Goal: Task Accomplishment & Management: Use online tool/utility

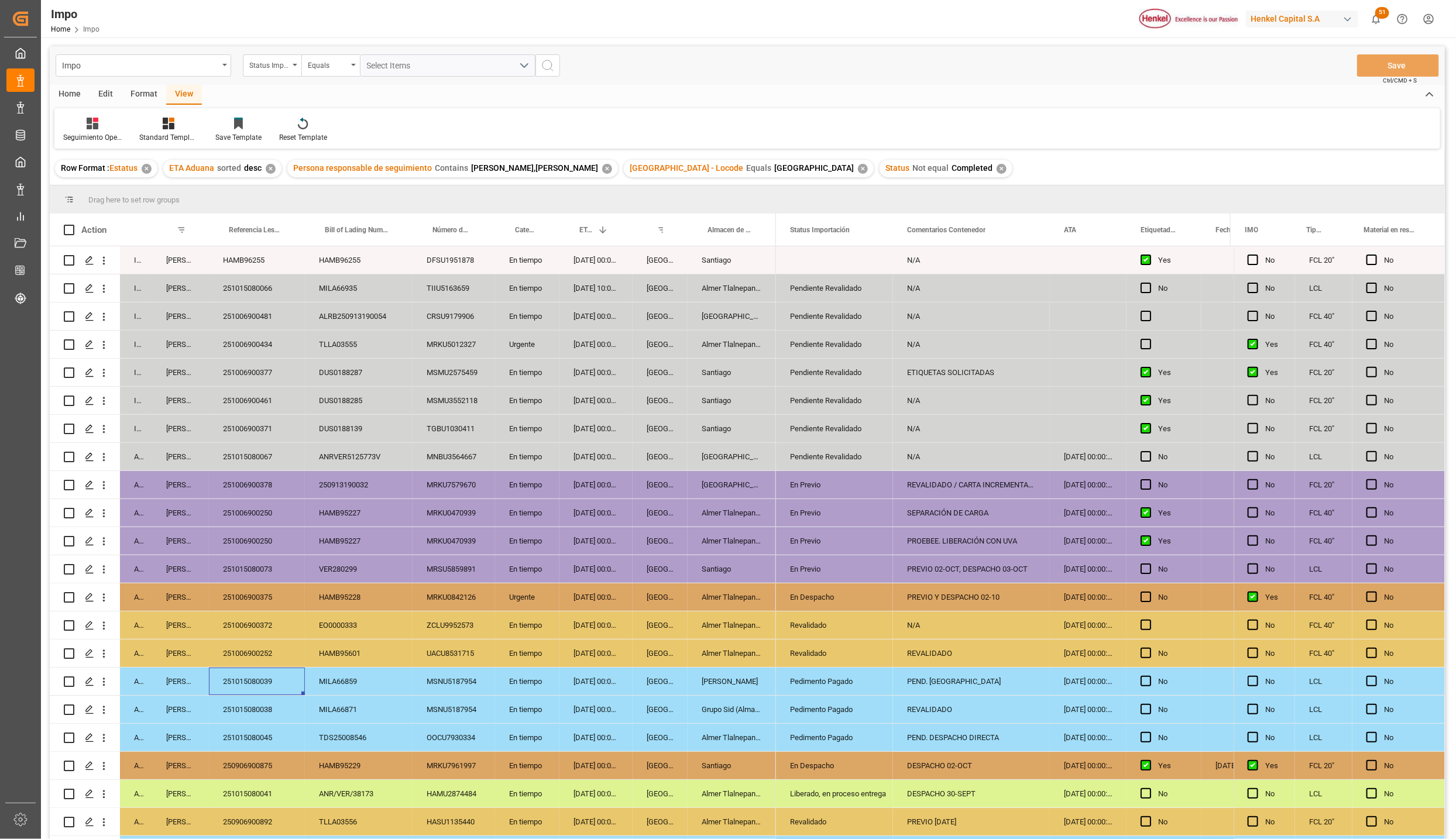
scroll to position [109, 0]
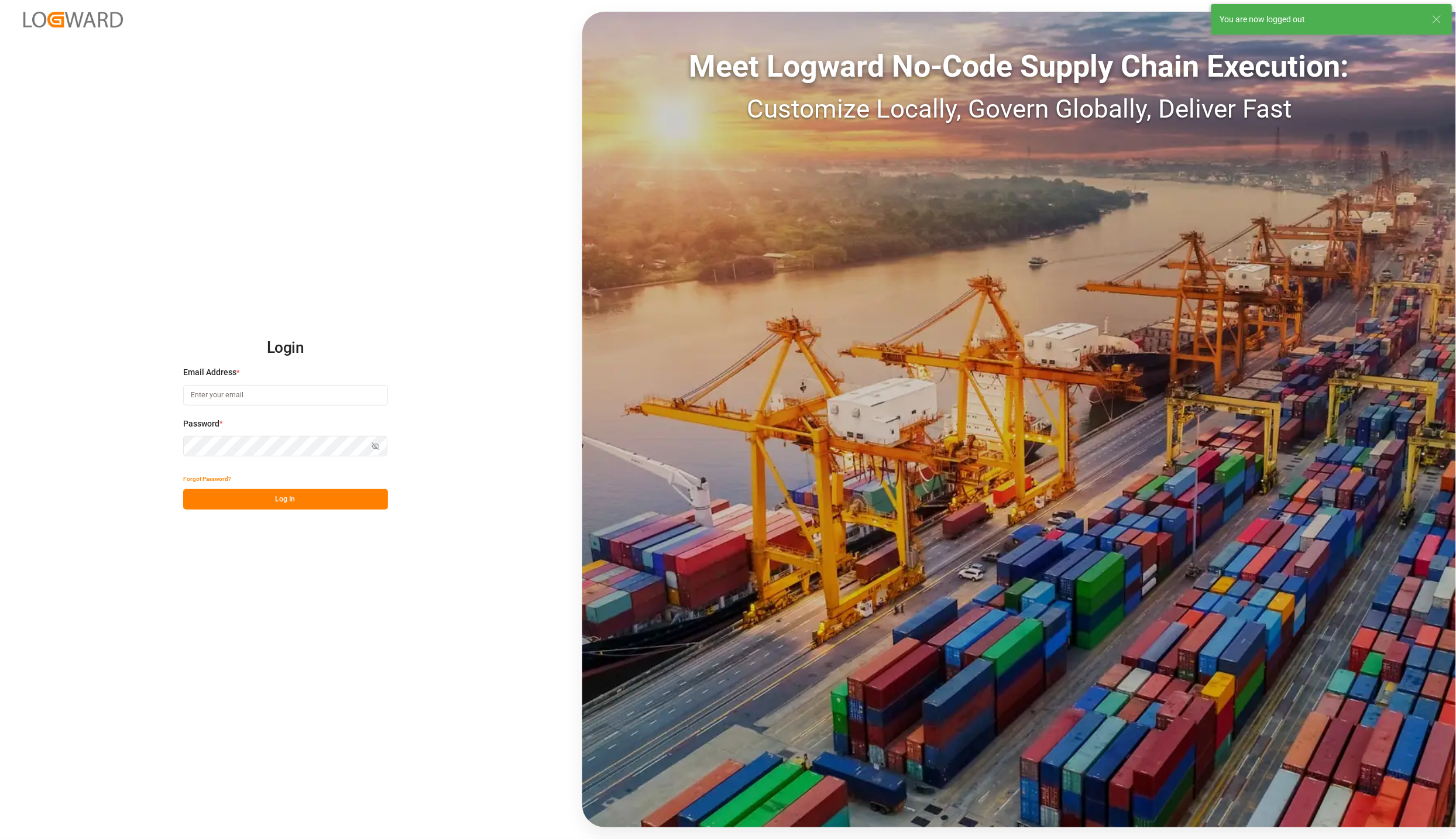
type input "karla.chavez@leschaco.com"
click at [285, 495] on button "Log In" at bounding box center [285, 499] width 205 height 20
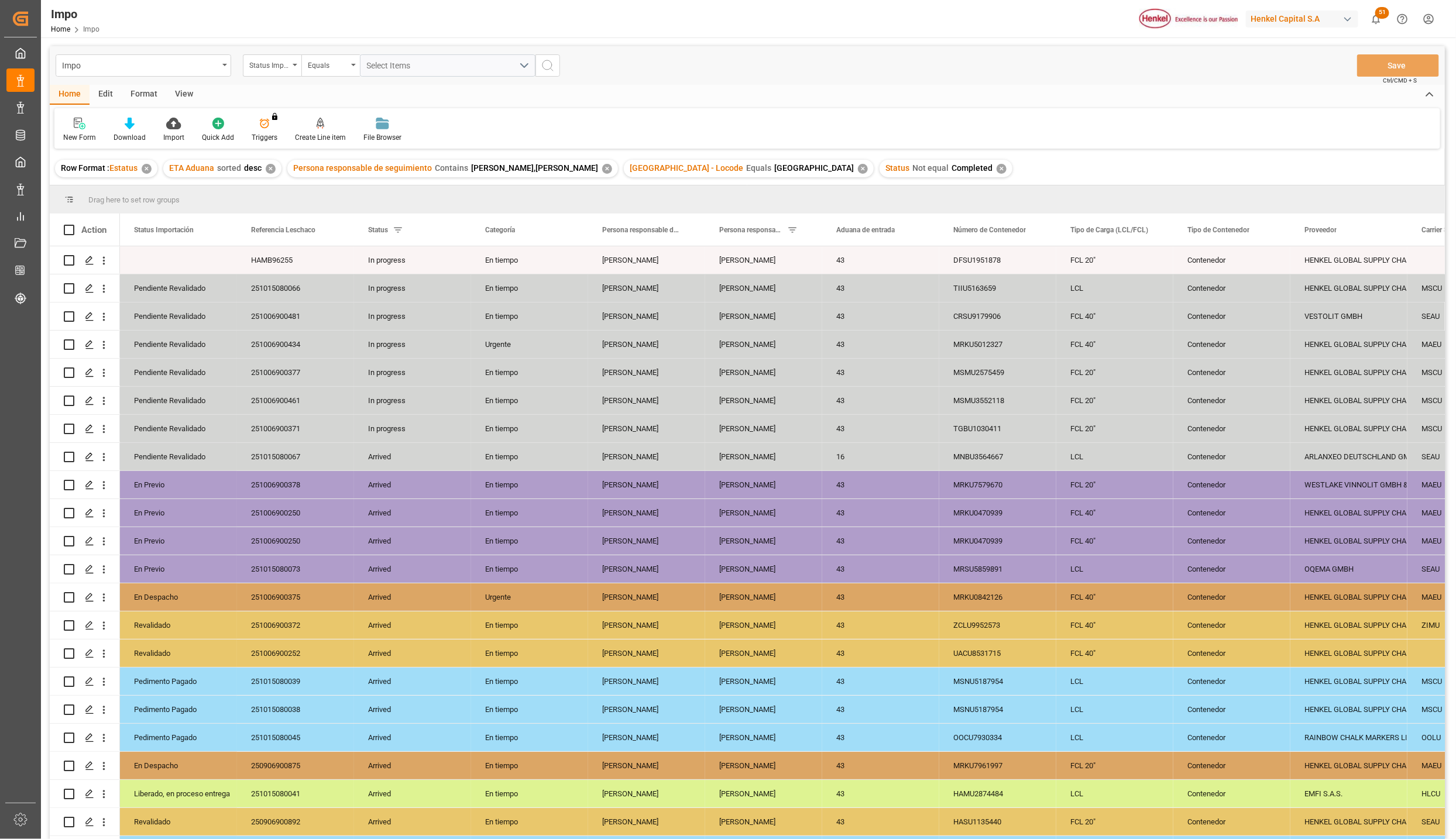
click at [191, 99] on div "View" at bounding box center [184, 94] width 36 height 20
click at [106, 120] on div at bounding box center [133, 123] width 59 height 12
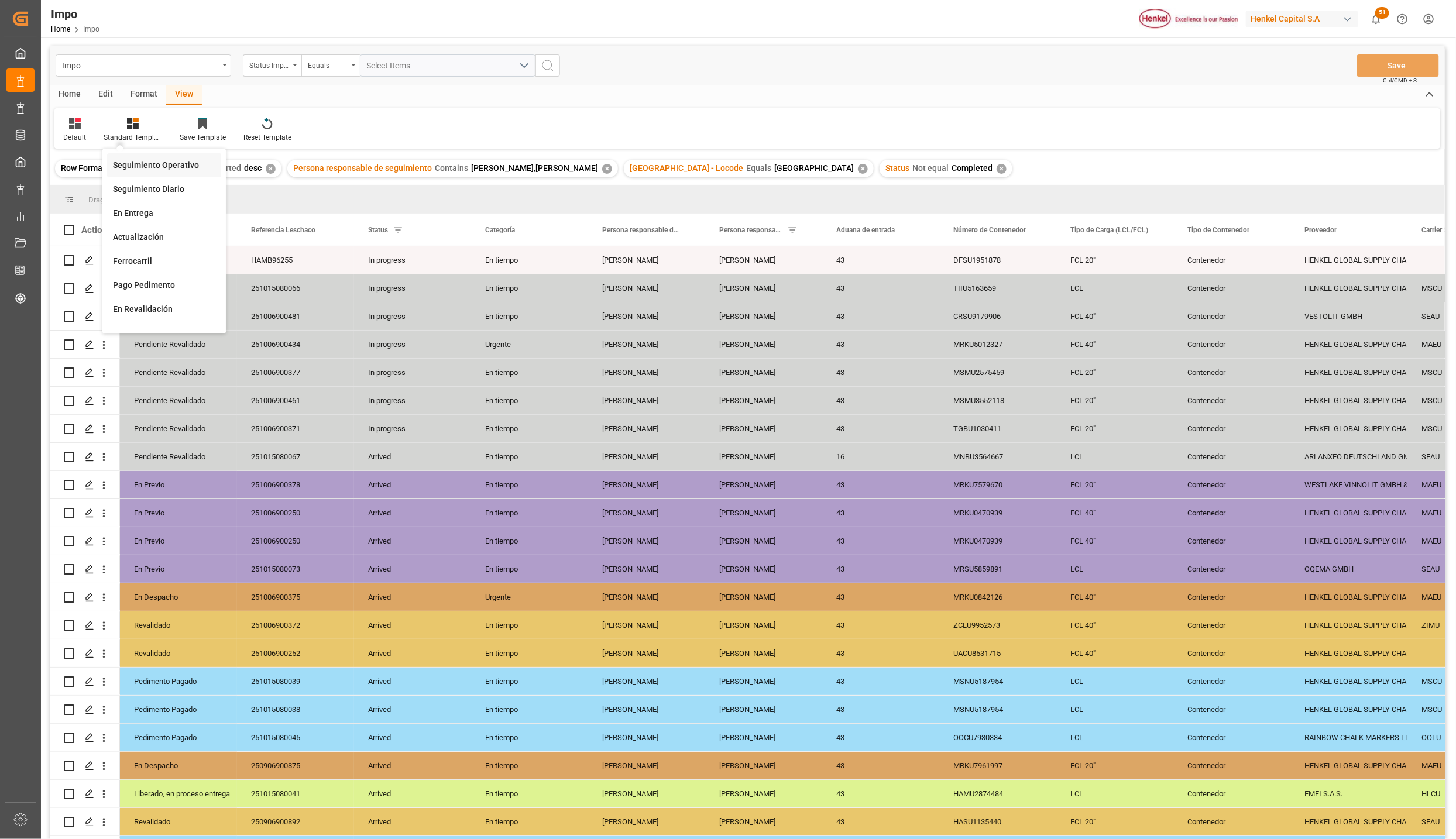
click at [141, 157] on div "Seguimiento Operativo" at bounding box center [164, 166] width 114 height 24
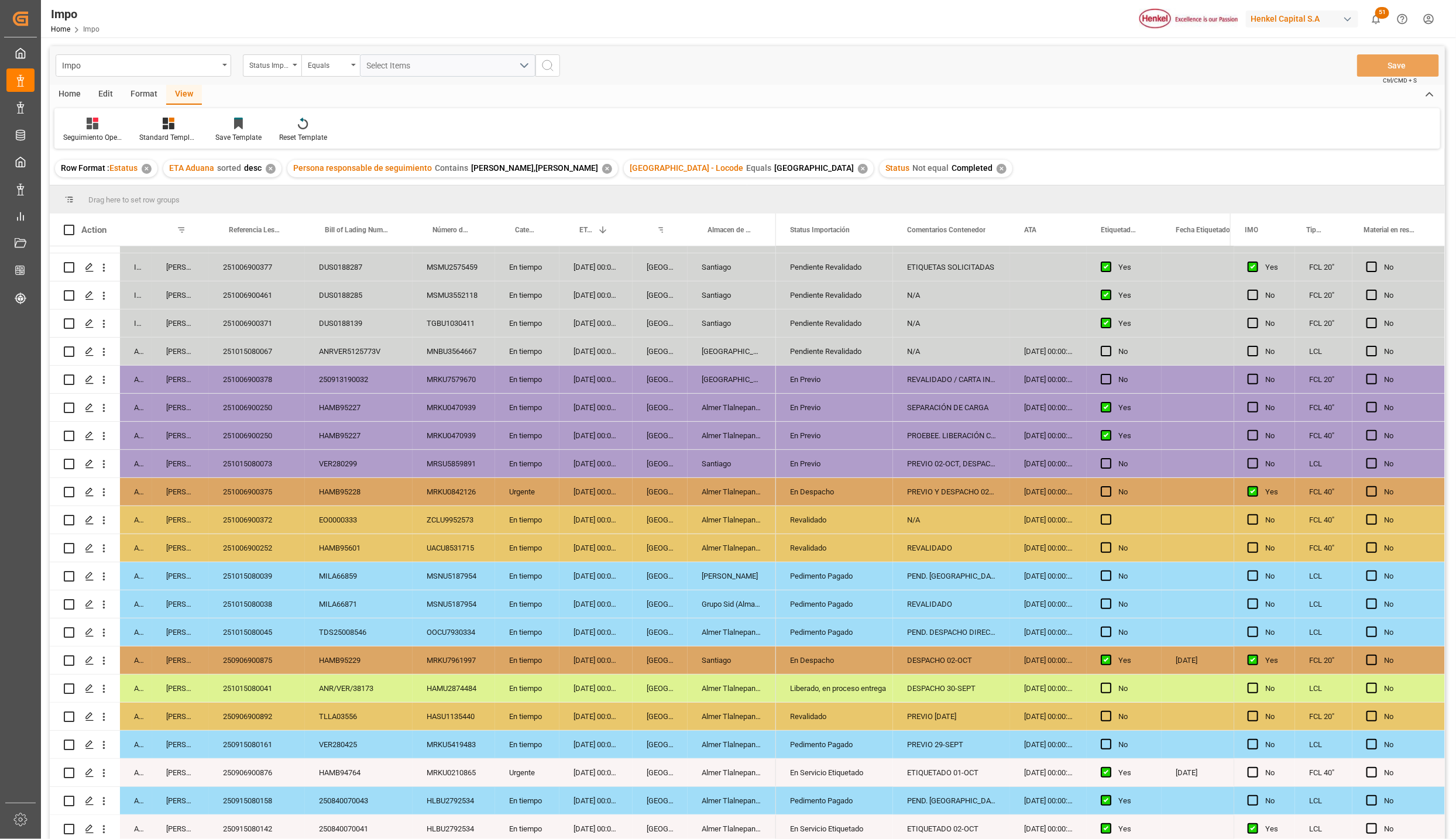
scroll to position [174, 0]
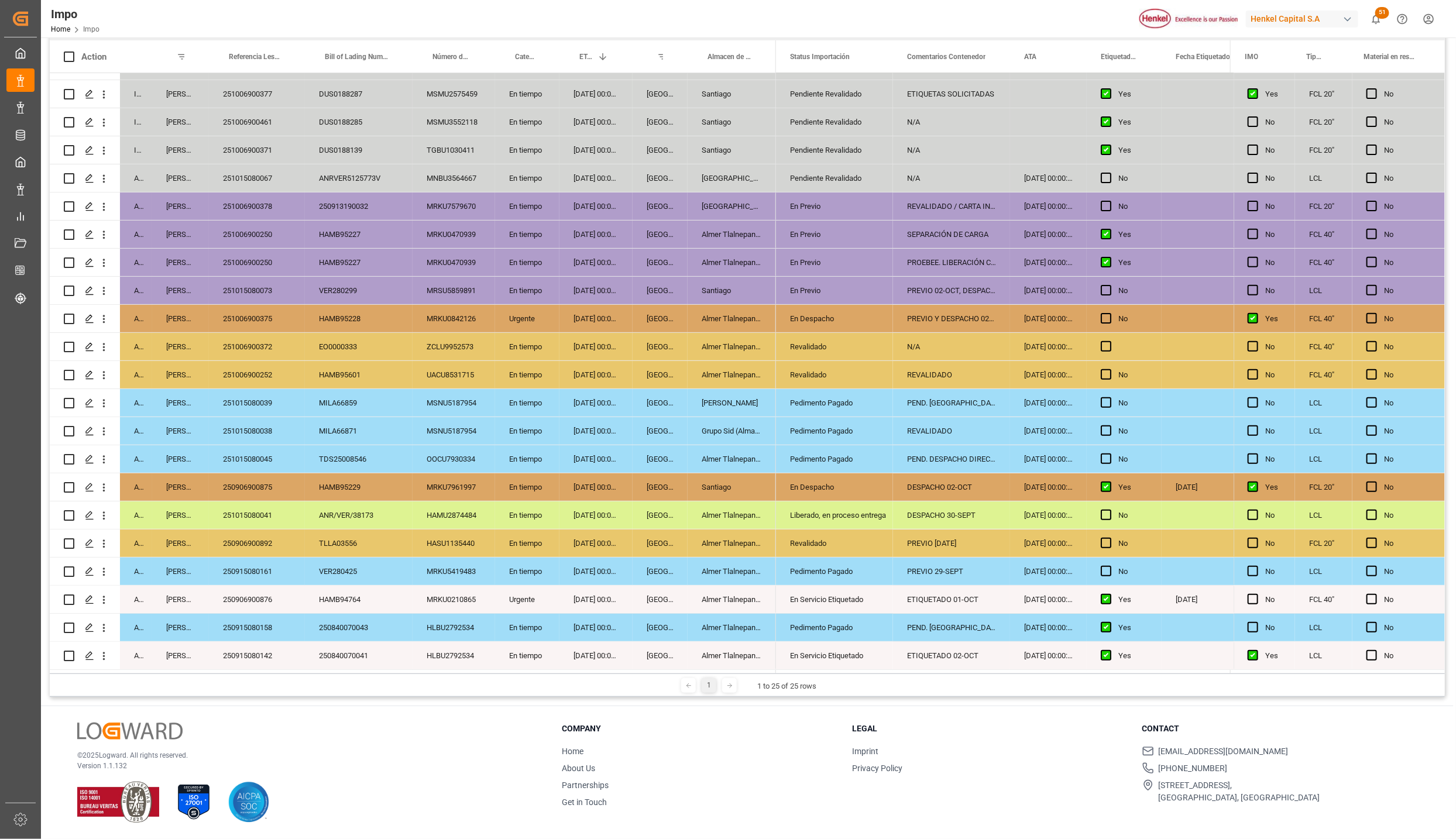
click at [448, 450] on div "OOCU7930334" at bounding box center [454, 459] width 83 height 28
click at [107, 397] on icon "open menu" at bounding box center [104, 403] width 12 height 12
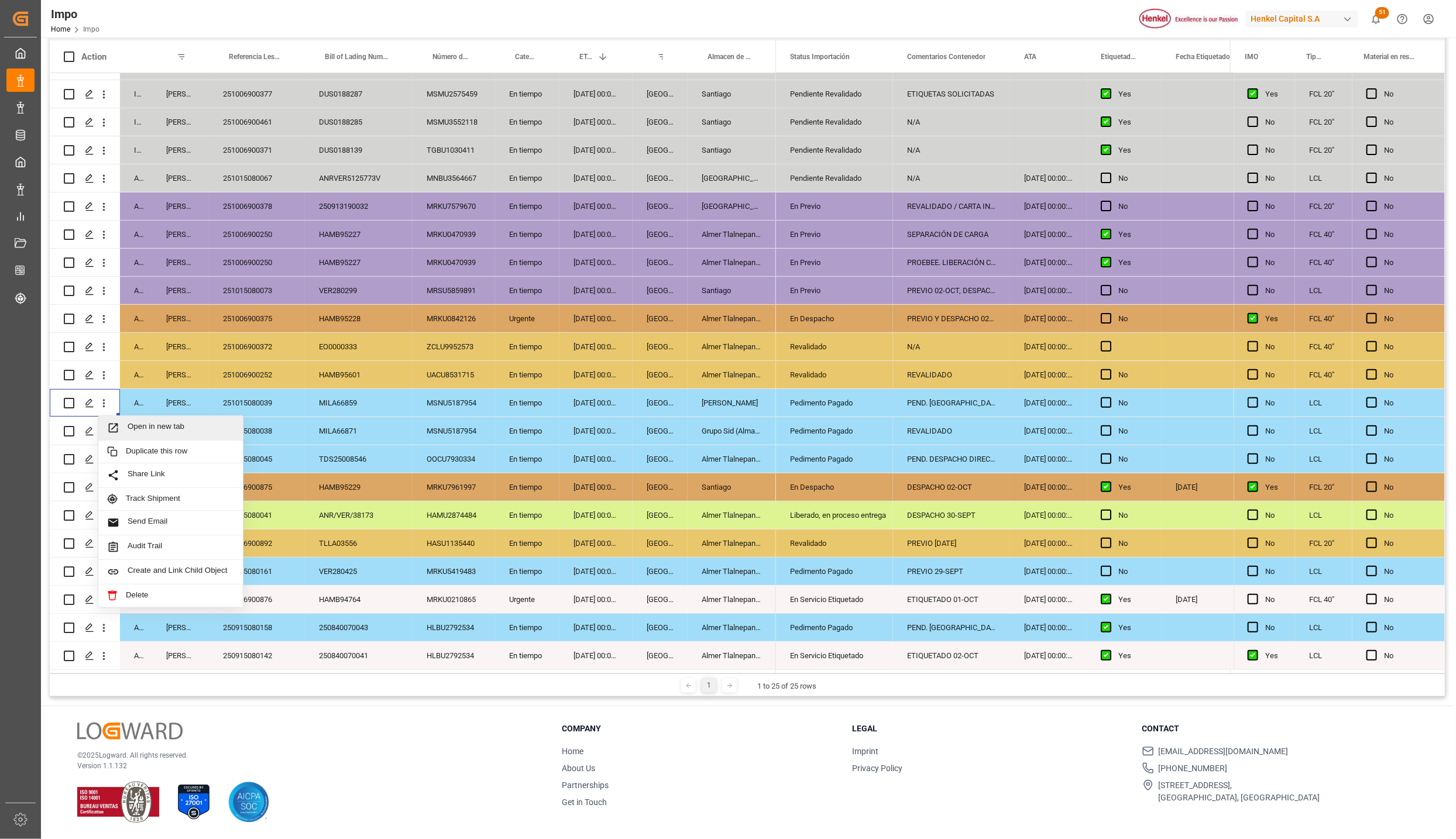
click at [166, 423] on span "Open in new tab" at bounding box center [181, 428] width 107 height 12
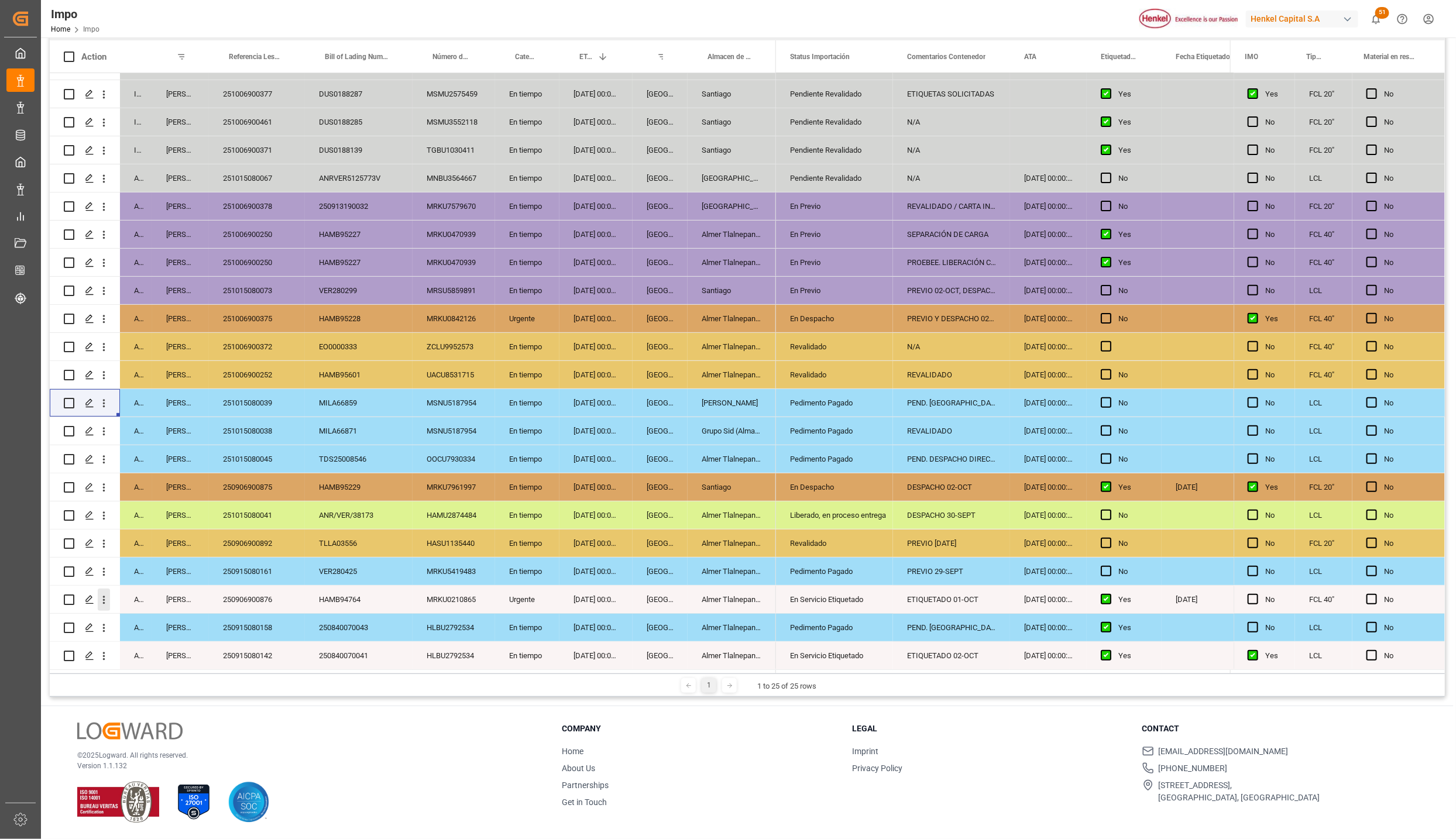
click at [106, 594] on icon "open menu" at bounding box center [104, 600] width 12 height 12
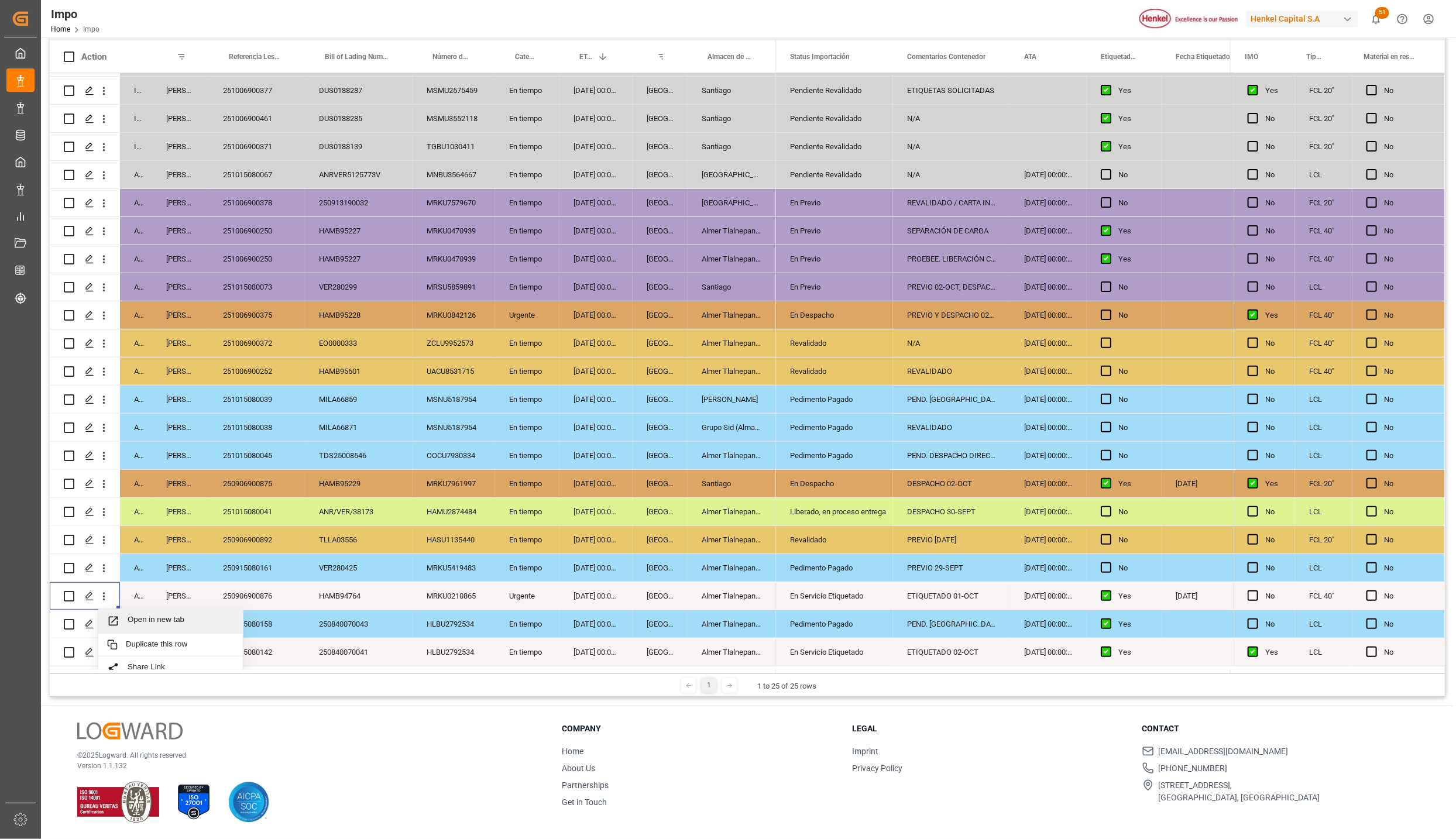
click at [127, 615] on span "Press SPACE to select this row." at bounding box center [118, 621] width 20 height 12
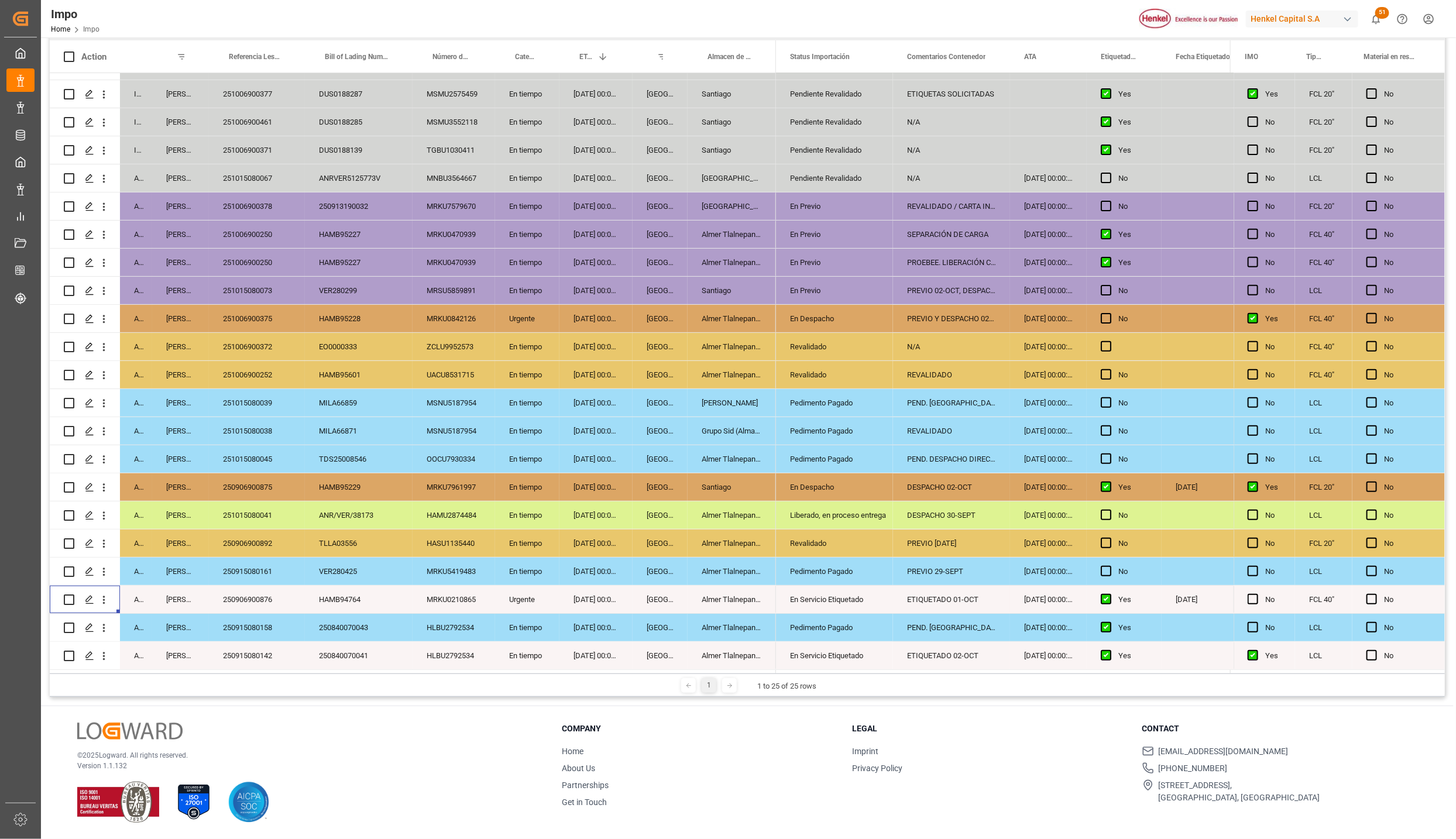
click at [648, 430] on div "[GEOGRAPHIC_DATA]" at bounding box center [660, 431] width 55 height 28
type input "Veracruz - MXVER"
click at [789, 644] on div "En Servicio Etiquetado" at bounding box center [834, 655] width 117 height 28
click at [253, 592] on div "250906900876" at bounding box center [257, 599] width 96 height 28
drag, startPoint x: 230, startPoint y: 476, endPoint x: 237, endPoint y: 482, distance: 9.2
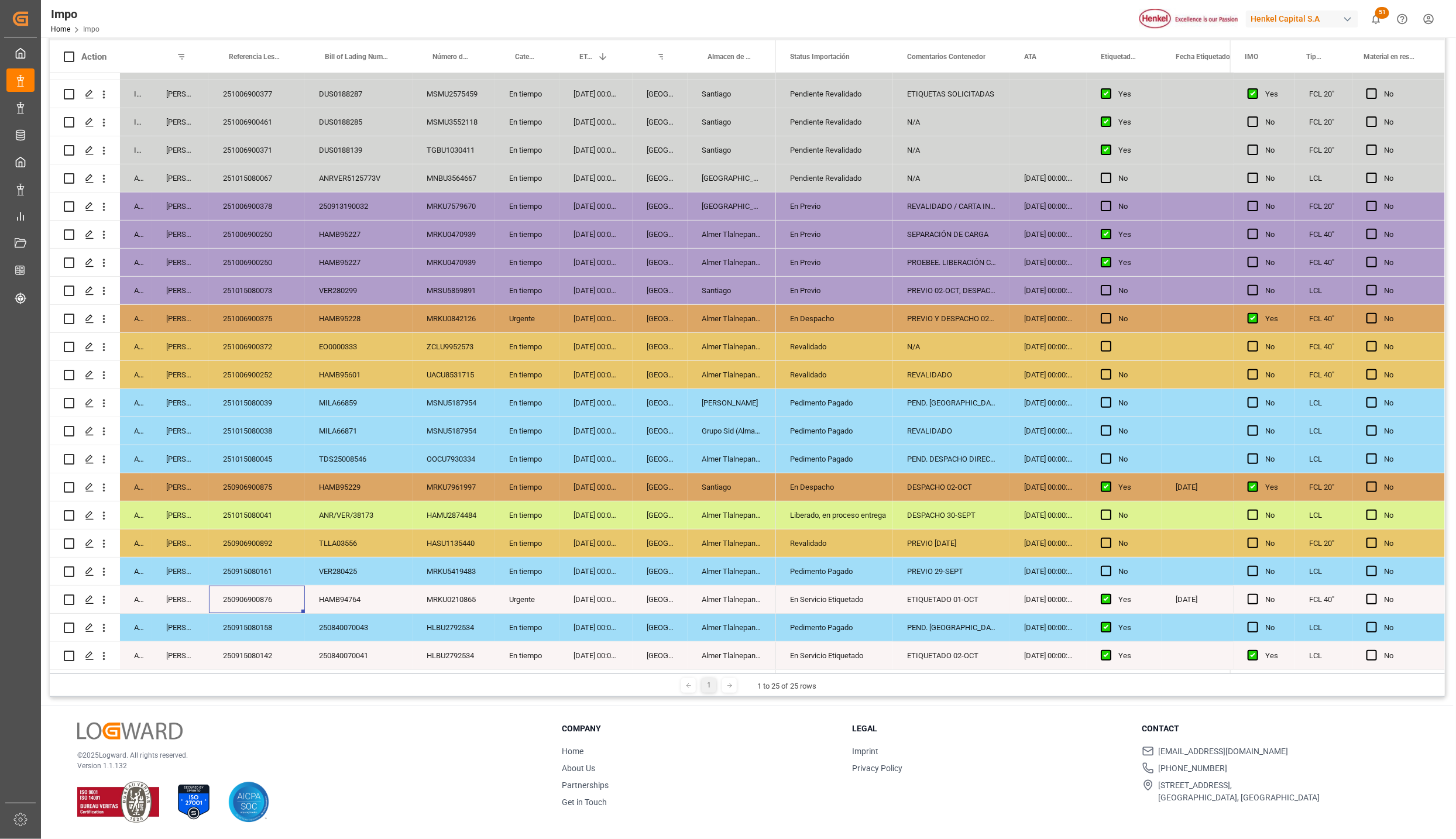
click at [230, 476] on div "250906900875" at bounding box center [257, 487] width 96 height 28
click at [267, 447] on div "251015080045" at bounding box center [257, 459] width 96 height 28
click at [269, 393] on div "251015080039" at bounding box center [257, 403] width 96 height 28
click at [259, 347] on div "251006900372" at bounding box center [257, 347] width 96 height 28
click at [248, 311] on div "251006900375" at bounding box center [257, 318] width 96 height 28
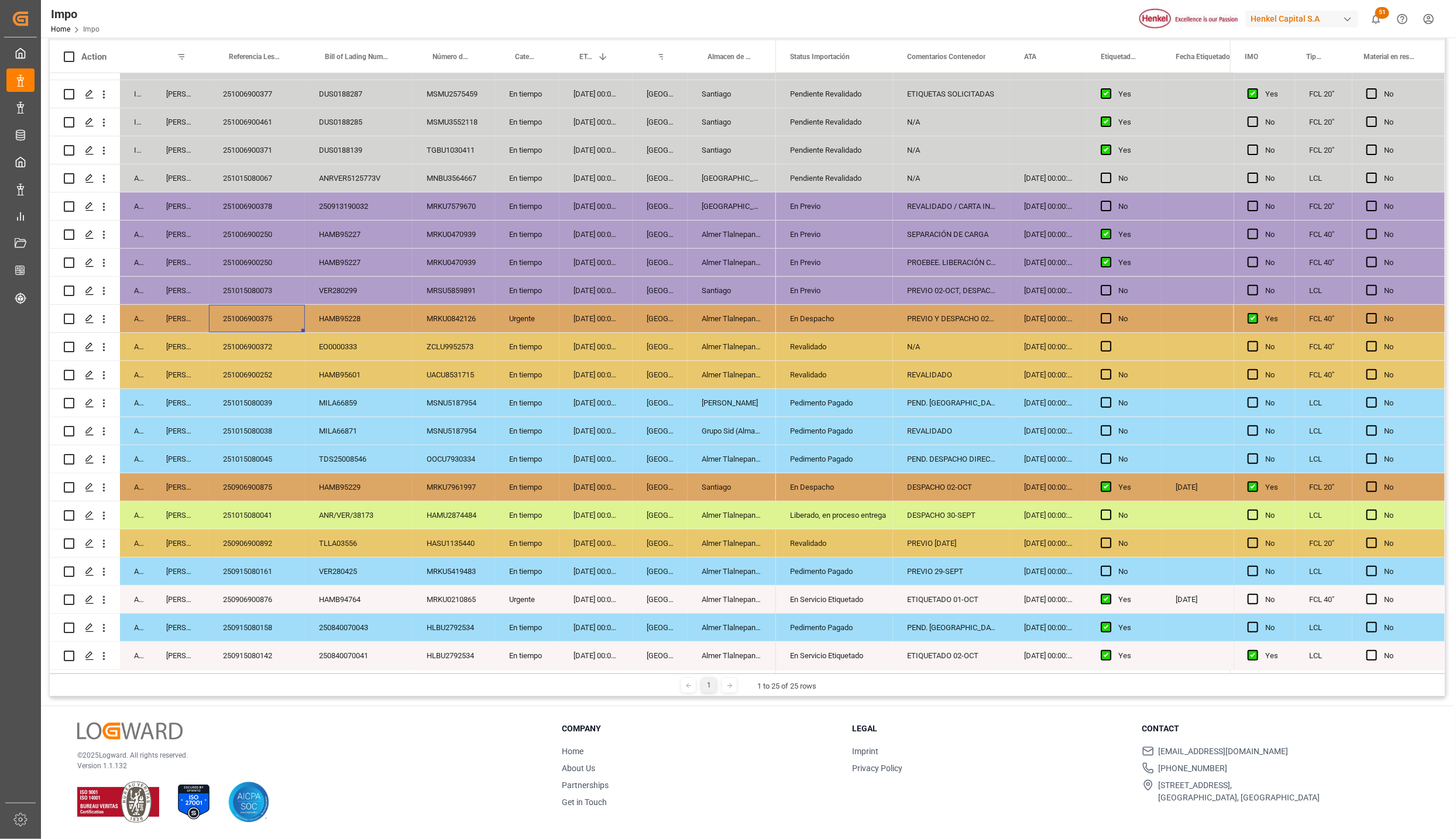
click at [242, 278] on div "251015080073" at bounding box center [257, 290] width 96 height 28
click at [251, 253] on div "251006900250" at bounding box center [257, 263] width 96 height 28
click at [280, 258] on div "251006900250" at bounding box center [257, 263] width 96 height 28
click at [260, 446] on div "251015080045" at bounding box center [257, 459] width 96 height 28
click at [251, 317] on div "251006900375" at bounding box center [257, 318] width 96 height 28
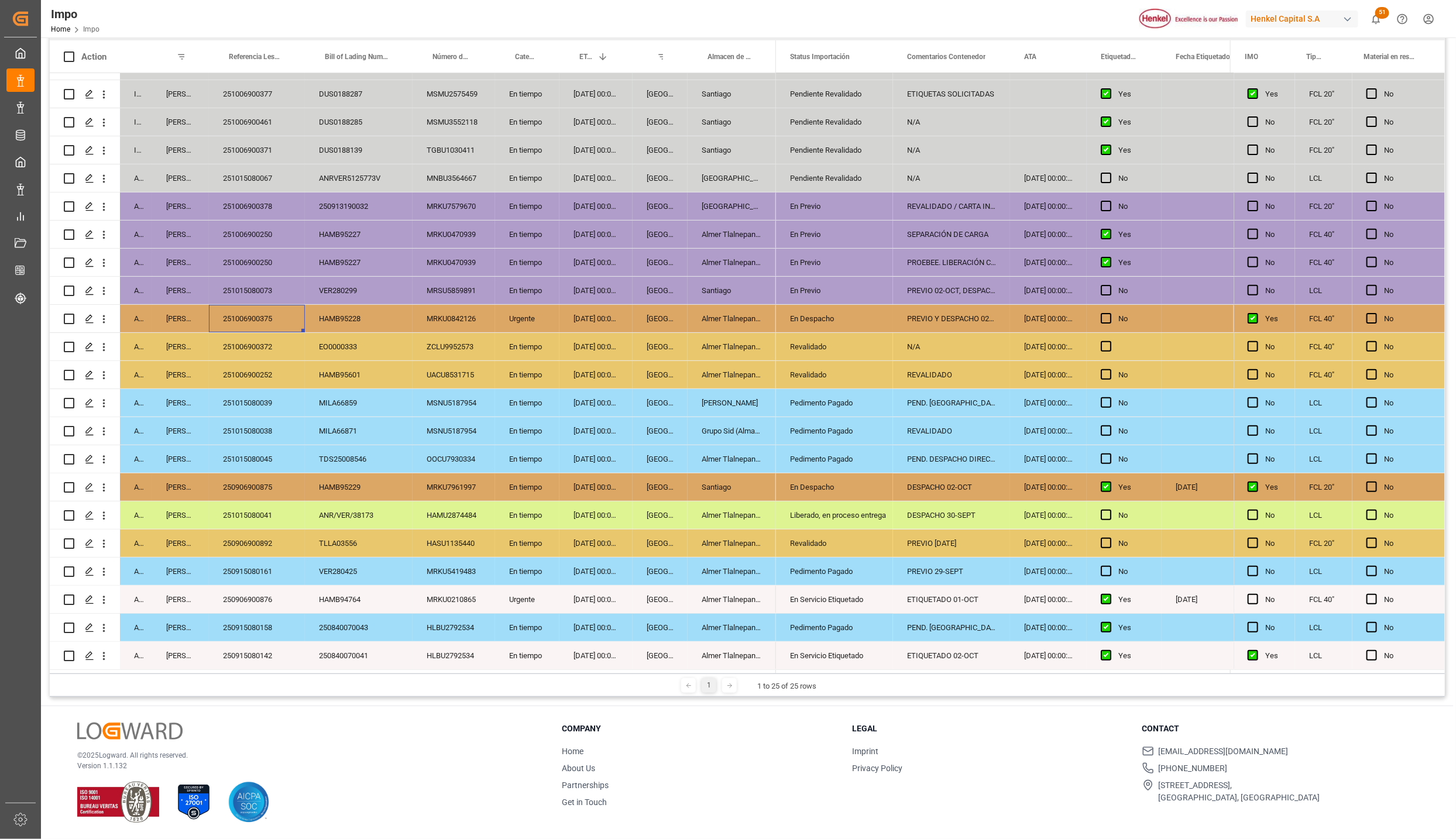
click at [247, 288] on div "251015080073" at bounding box center [257, 290] width 96 height 28
click at [258, 261] on div "251006900250" at bounding box center [257, 263] width 96 height 28
click at [254, 228] on div "251006900250" at bounding box center [257, 234] width 96 height 28
click at [269, 194] on div "251006900378" at bounding box center [257, 206] width 96 height 28
click at [269, 173] on div "251015080067" at bounding box center [257, 178] width 96 height 28
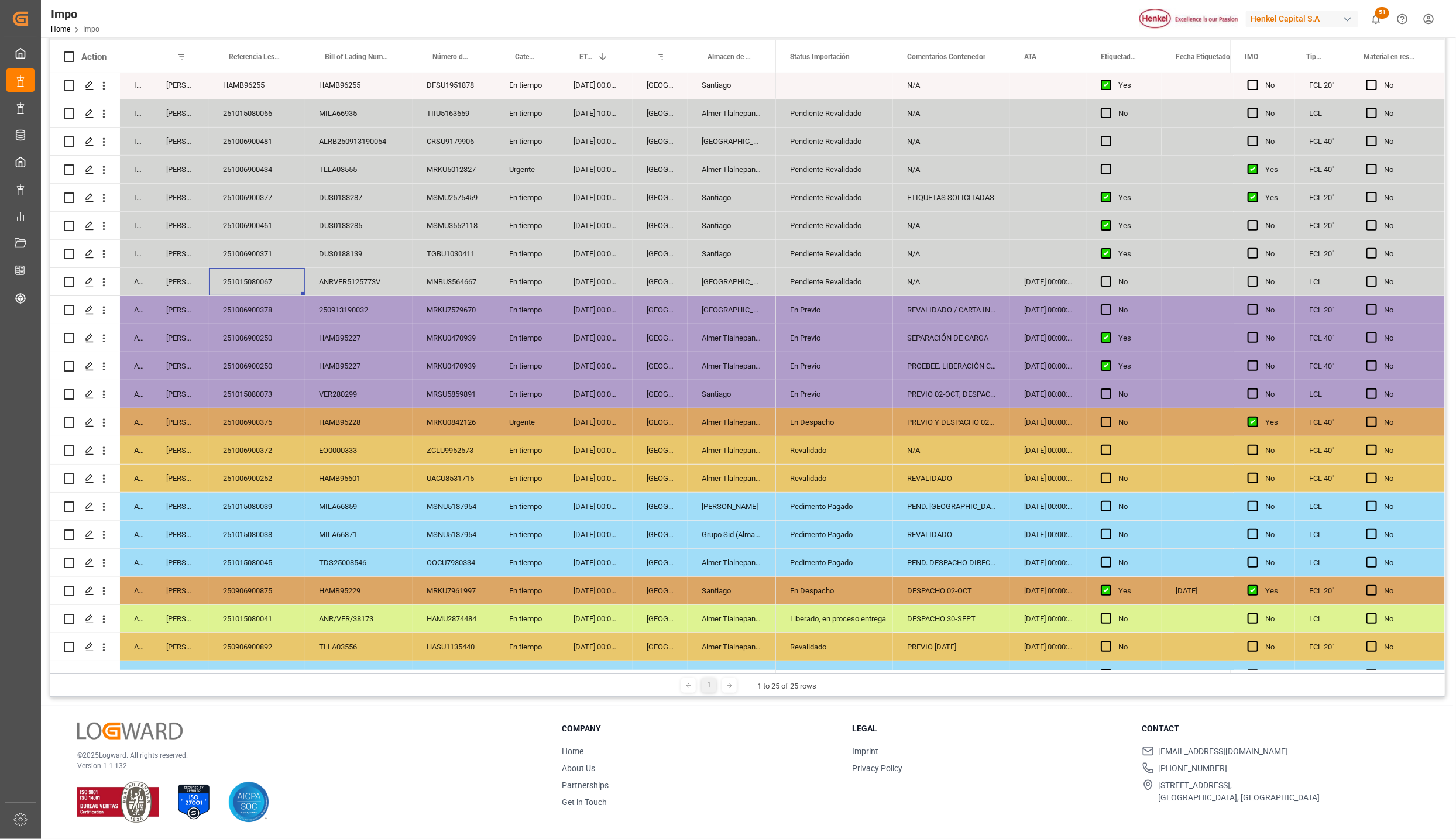
scroll to position [0, 0]
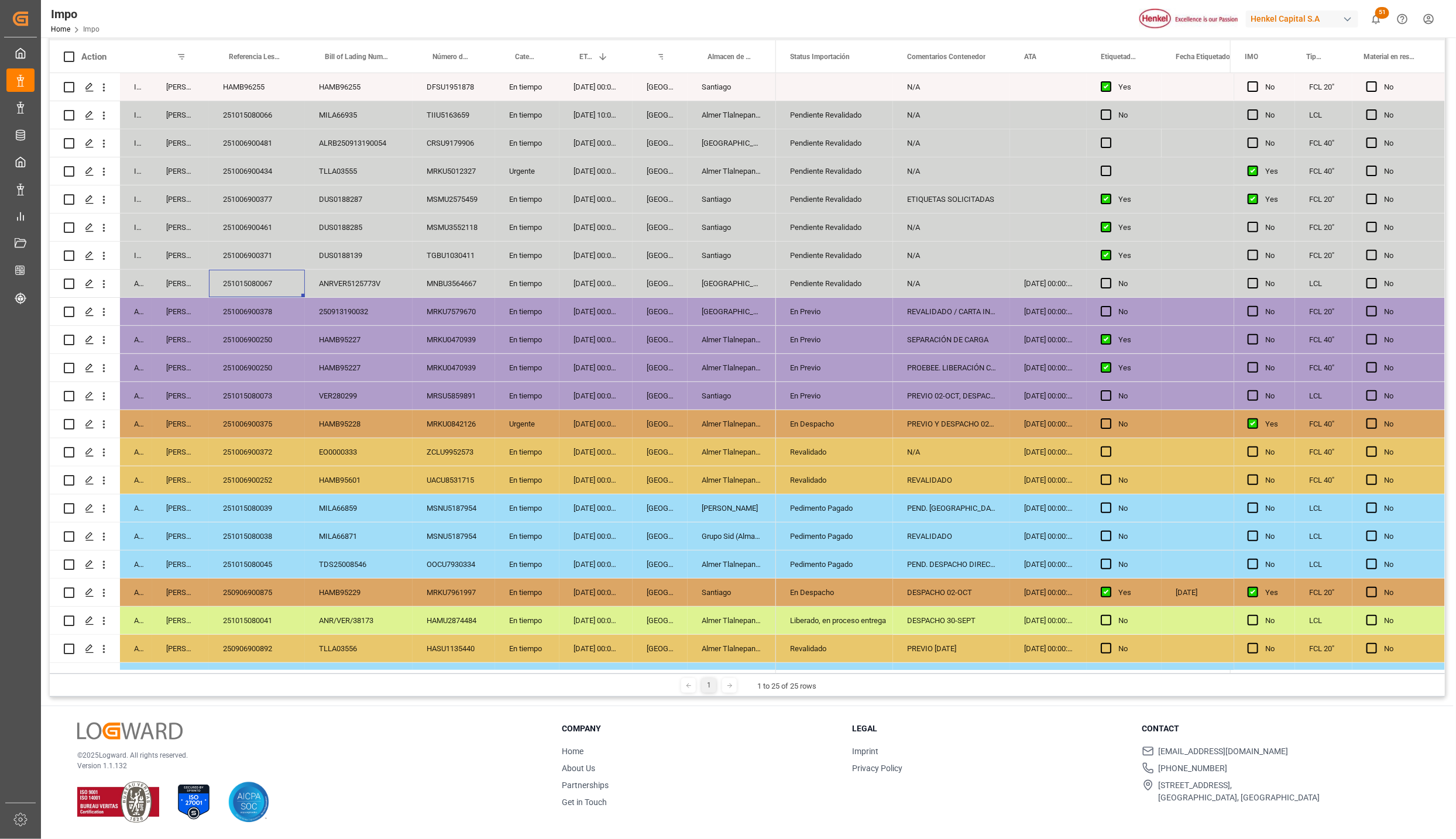
click at [241, 218] on div "251006900461" at bounding box center [257, 227] width 96 height 28
click at [250, 197] on div "251006900377" at bounding box center [257, 199] width 96 height 28
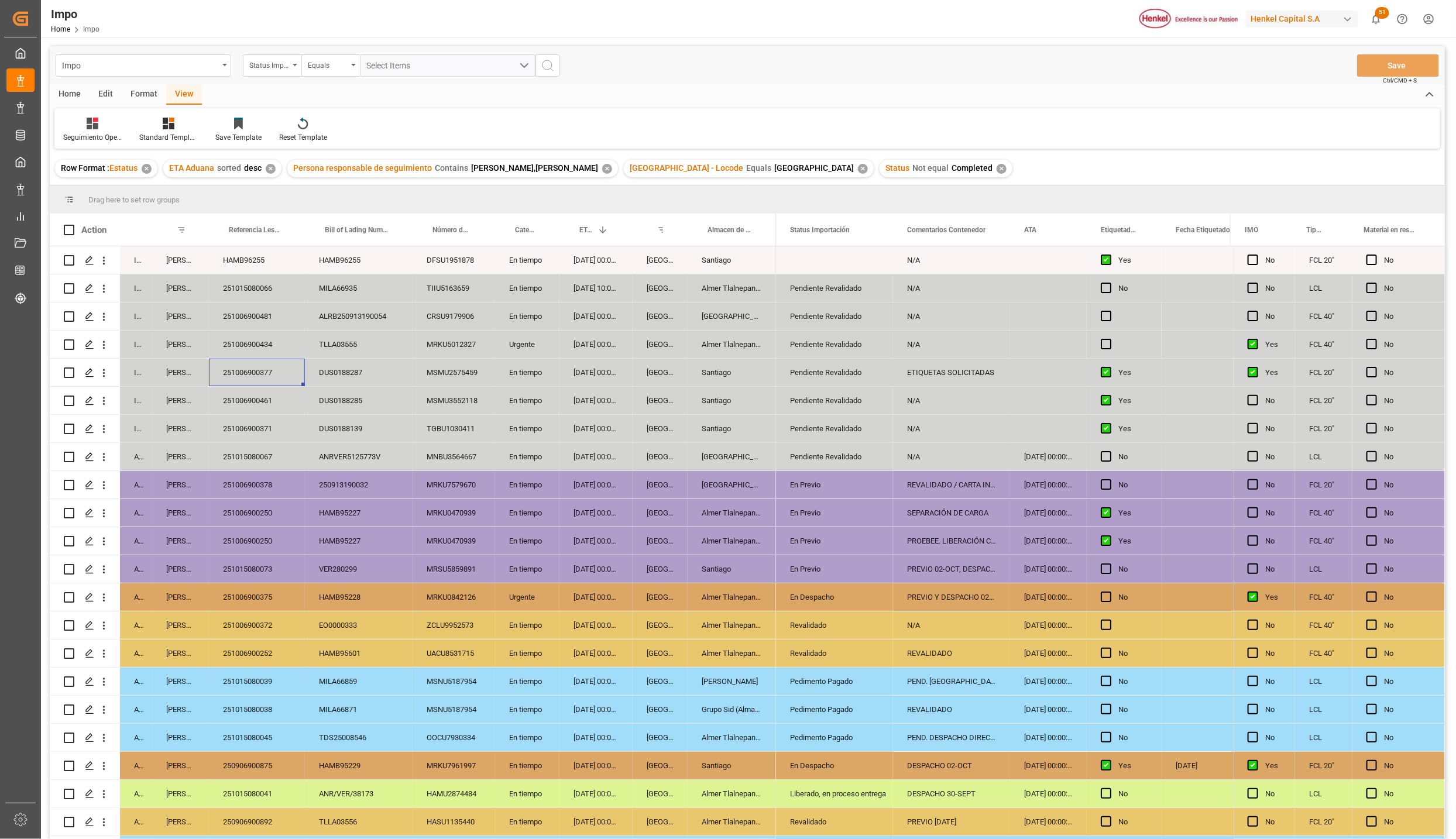
click at [267, 347] on div "251006900434" at bounding box center [257, 344] width 96 height 28
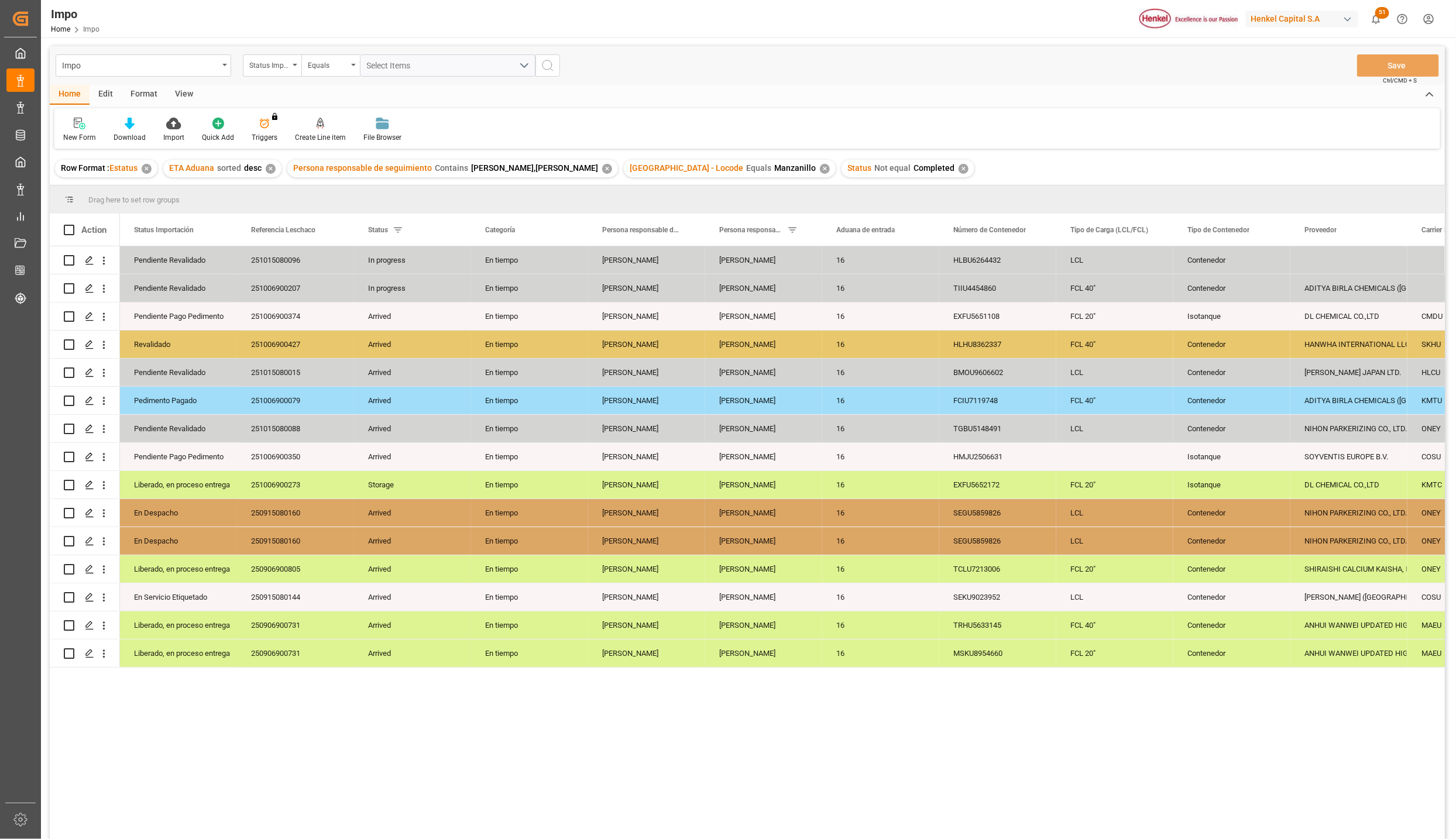
click at [175, 93] on div "View" at bounding box center [184, 94] width 36 height 20
click at [148, 132] on div "Standard Templates" at bounding box center [133, 137] width 59 height 11
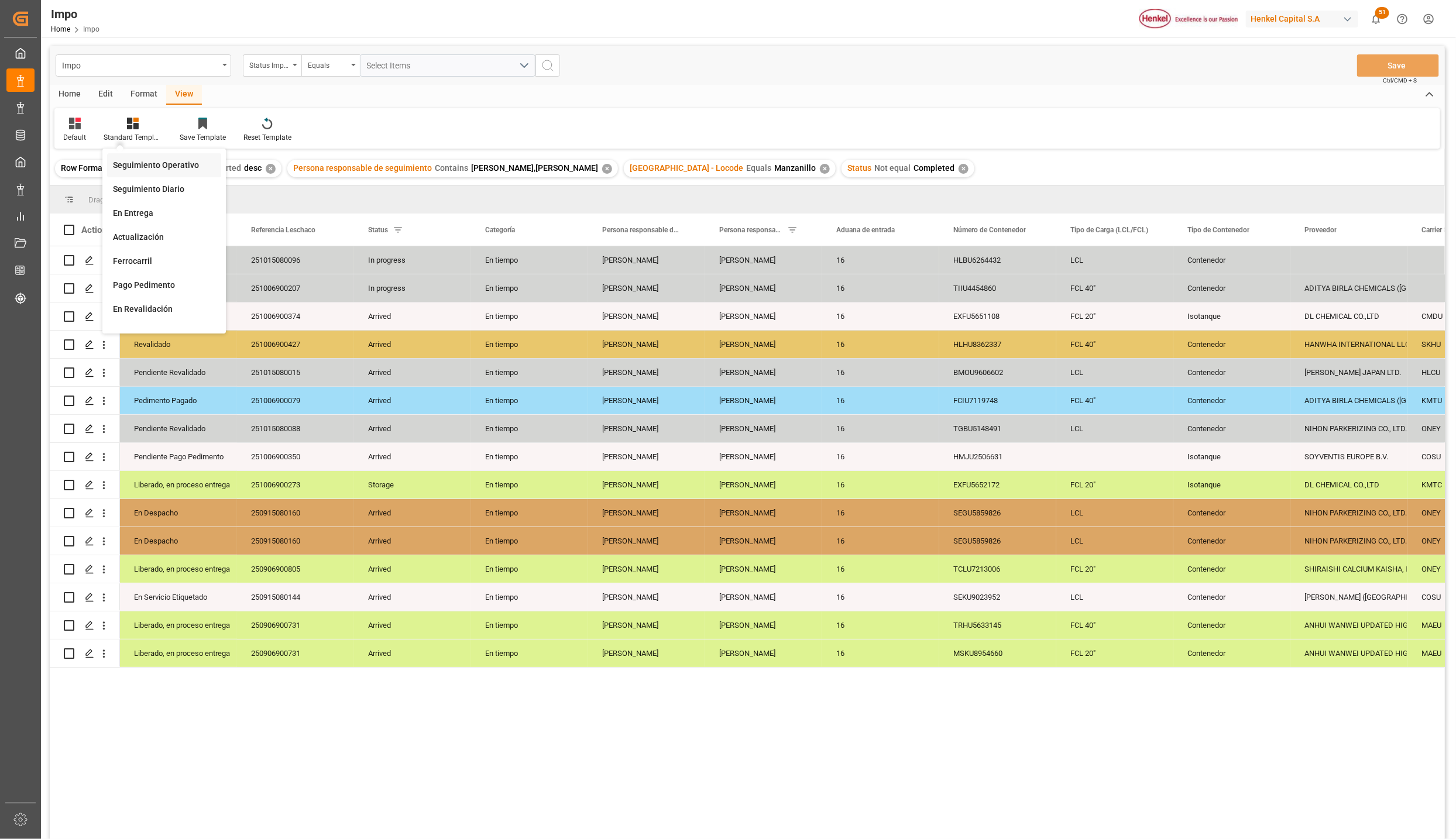
click at [162, 167] on div "Seguimiento Operativo" at bounding box center [164, 165] width 103 height 12
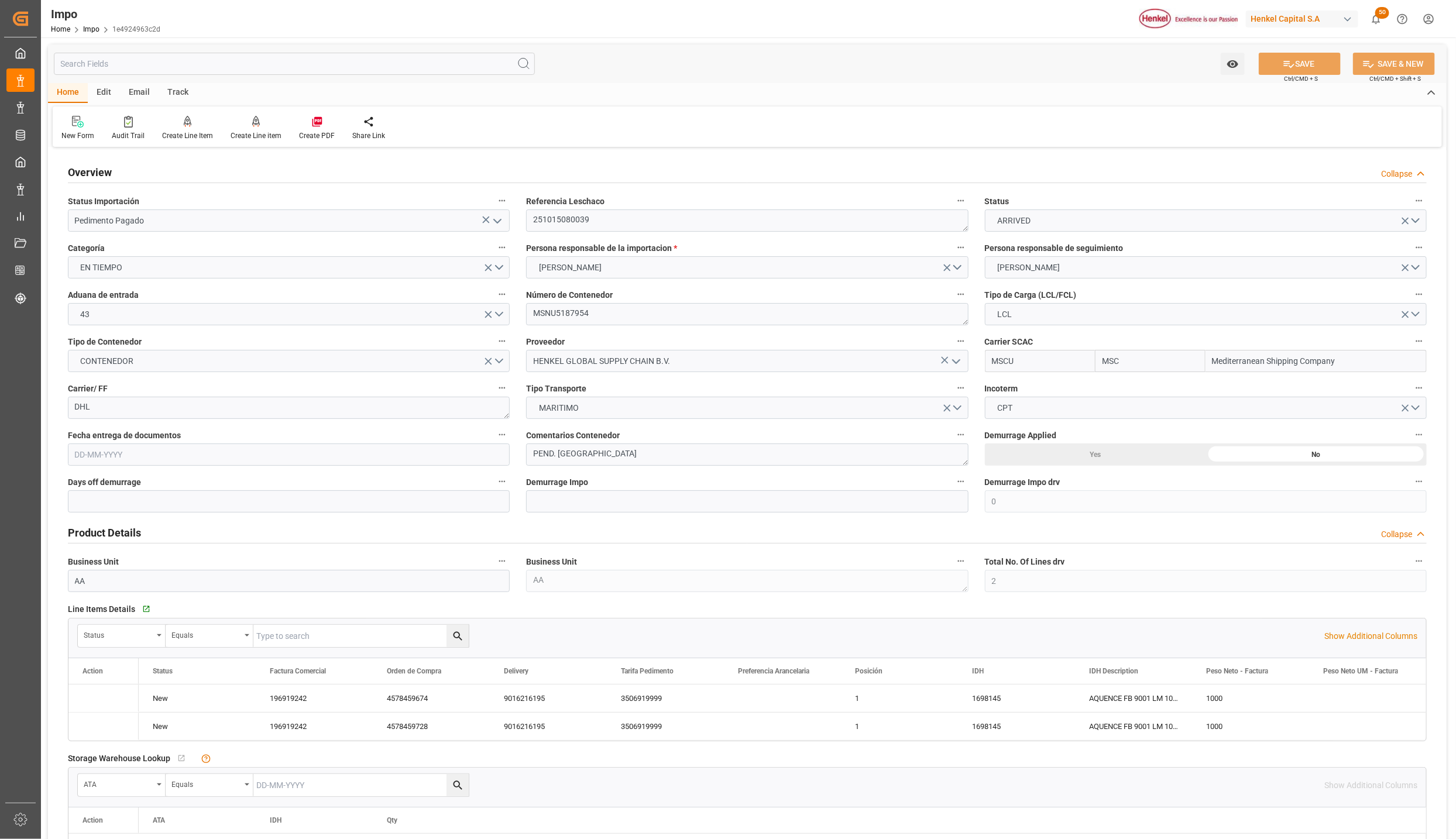
type input "MSC"
type input "Mediterranean Shipping Company"
type input "0"
type input "2"
type input "2.78"
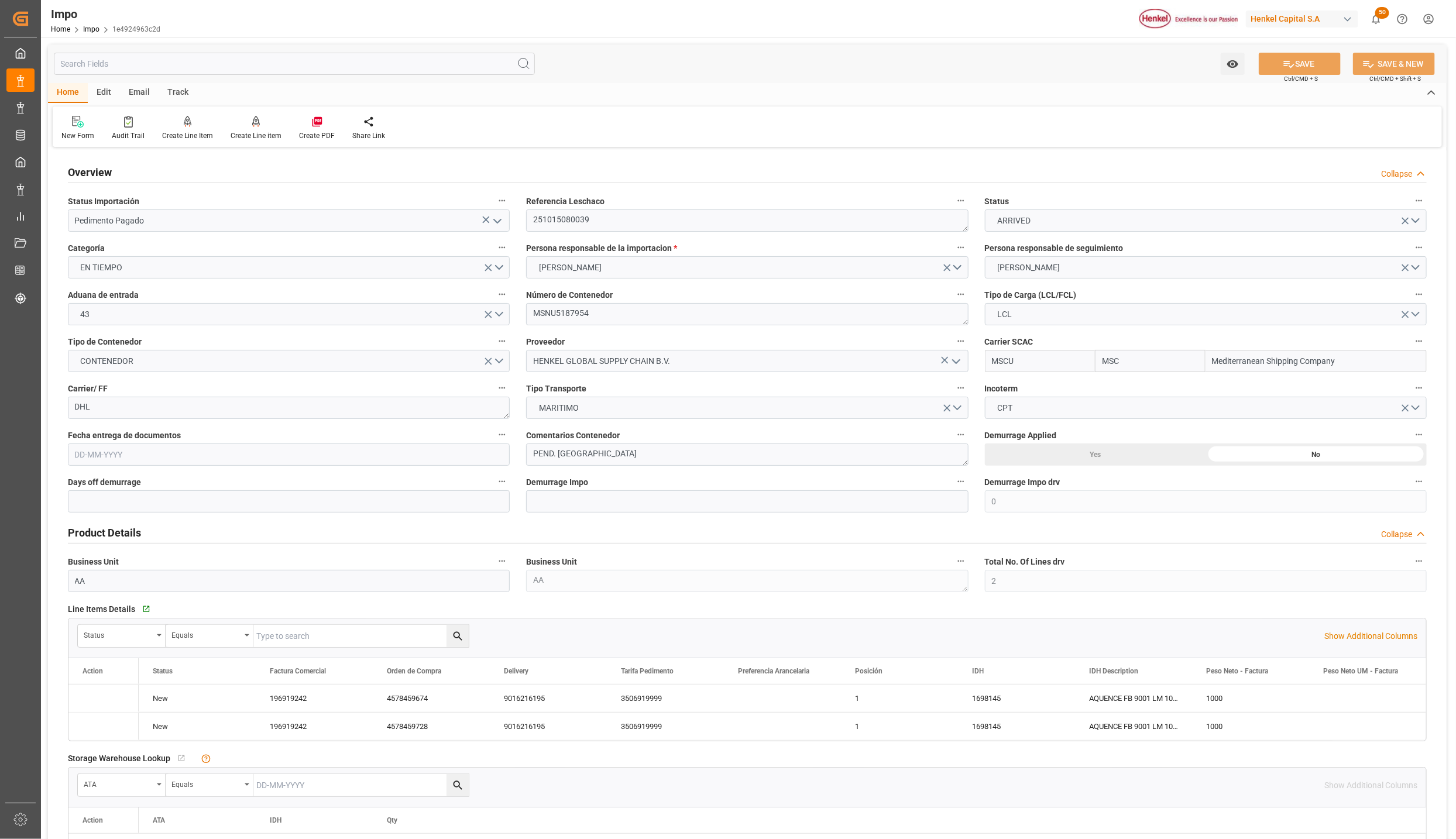
type input "2"
type input "03-09-2025"
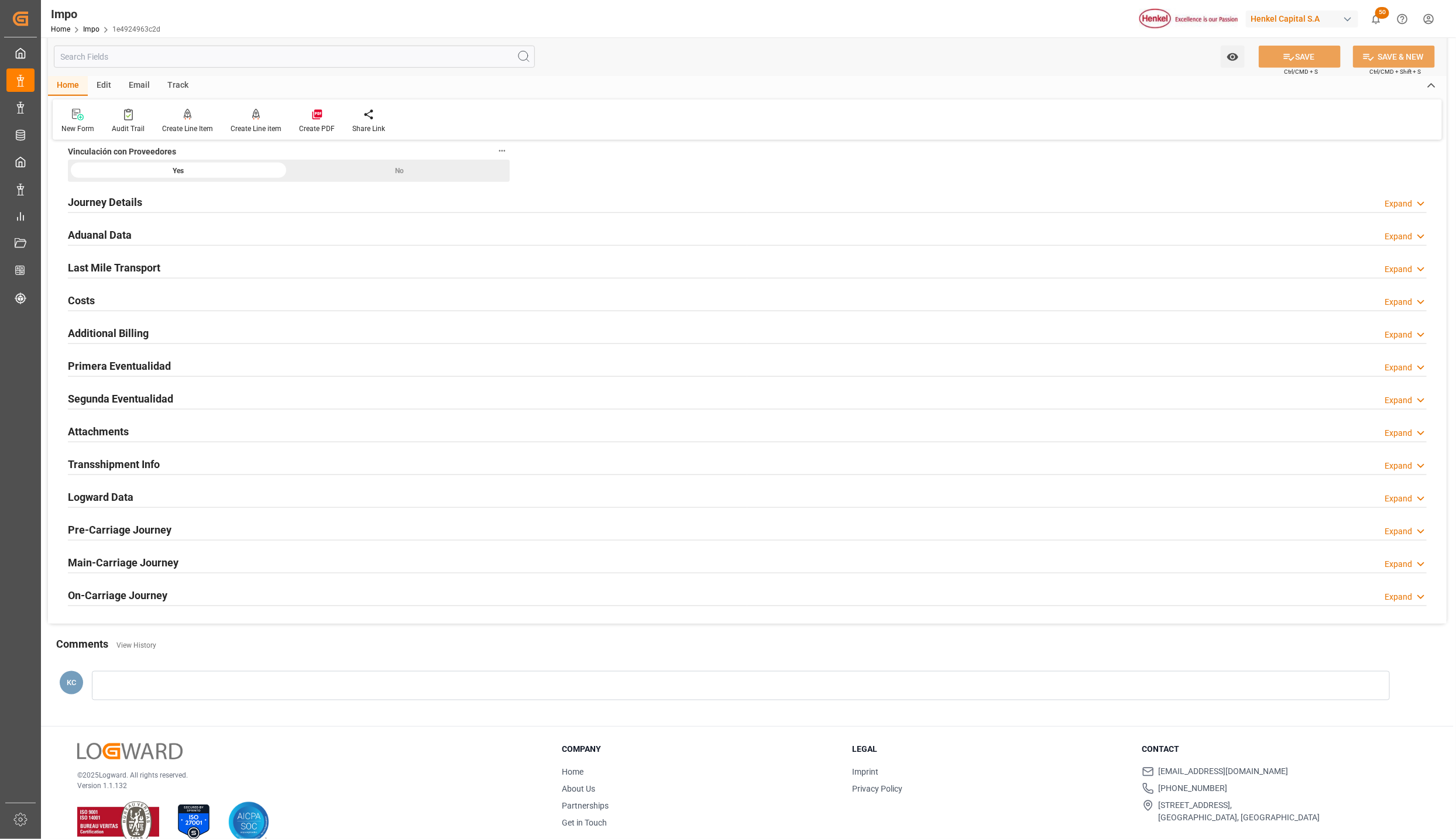
scroll to position [790, 0]
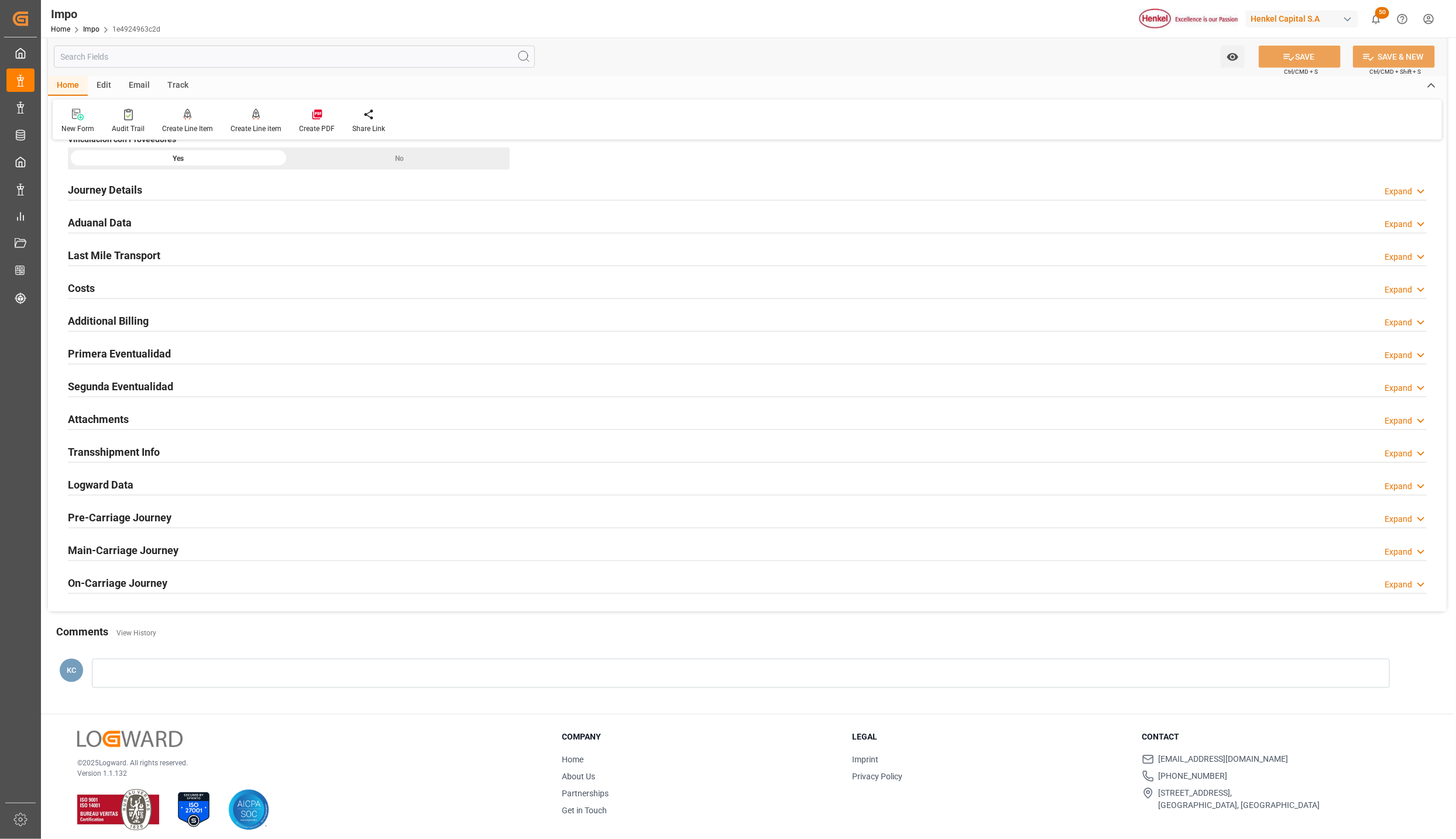
click at [107, 427] on h2 "Attachments" at bounding box center [98, 419] width 61 height 16
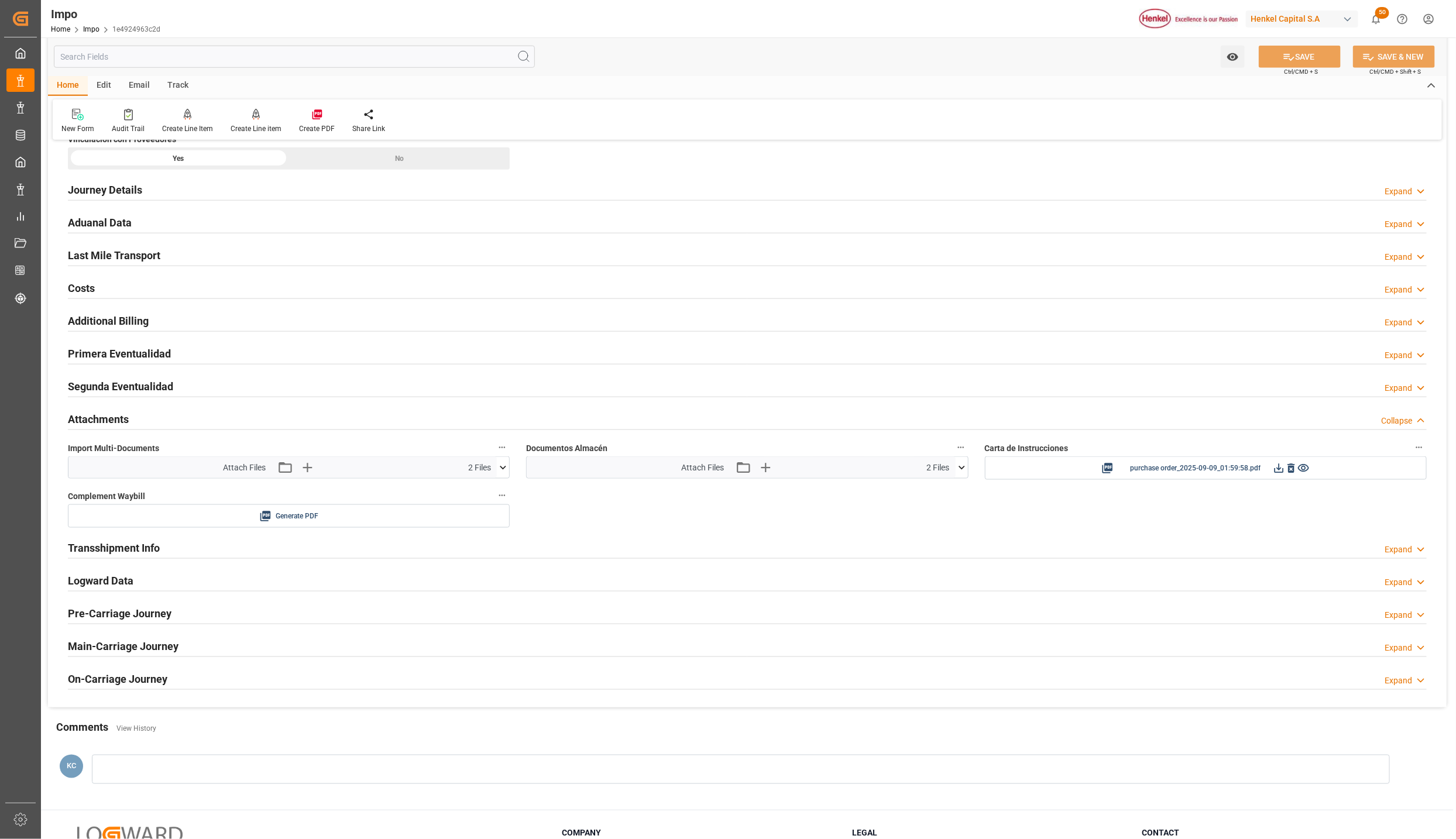
click at [505, 474] on icon at bounding box center [503, 468] width 12 height 12
click at [504, 474] on icon at bounding box center [503, 468] width 12 height 12
click at [104, 362] on h2 "Primera Eventualidad" at bounding box center [119, 353] width 103 height 16
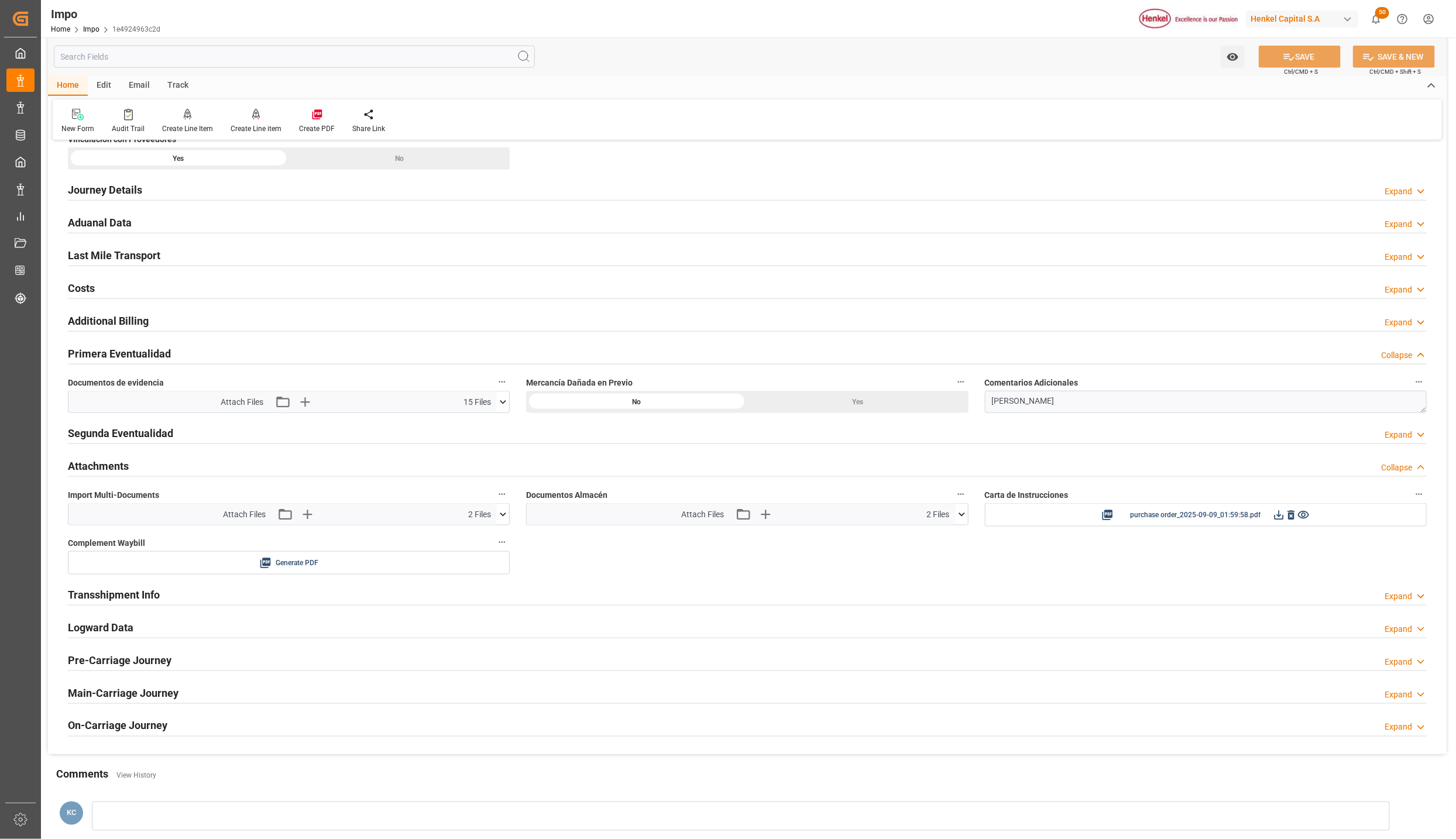
click at [500, 408] on icon at bounding box center [503, 402] width 12 height 12
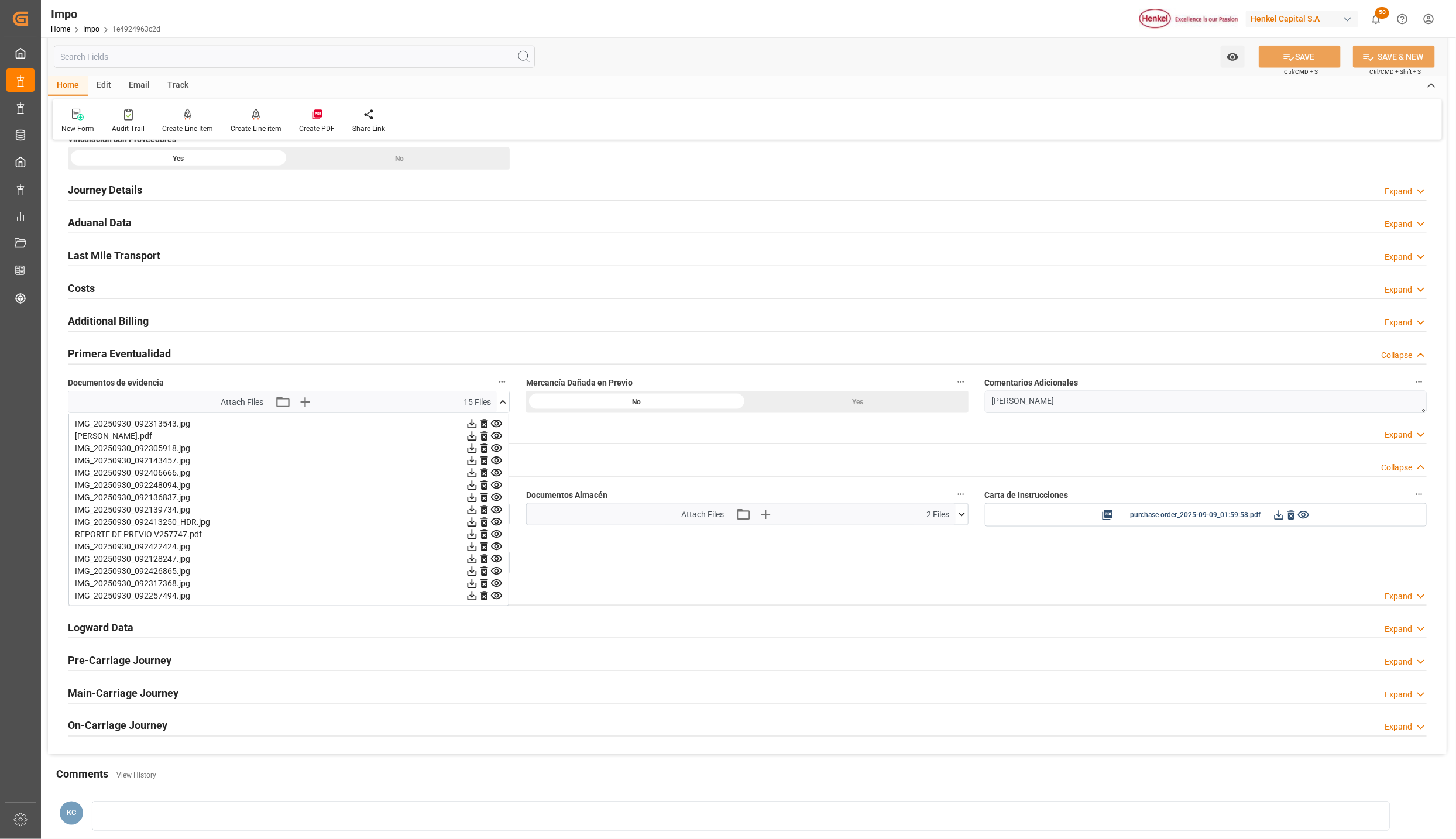
click at [109, 536] on div "REPORTE DE PREVIO V257747.pdf" at bounding box center [289, 534] width 428 height 12
click at [497, 538] on icon at bounding box center [496, 534] width 11 height 8
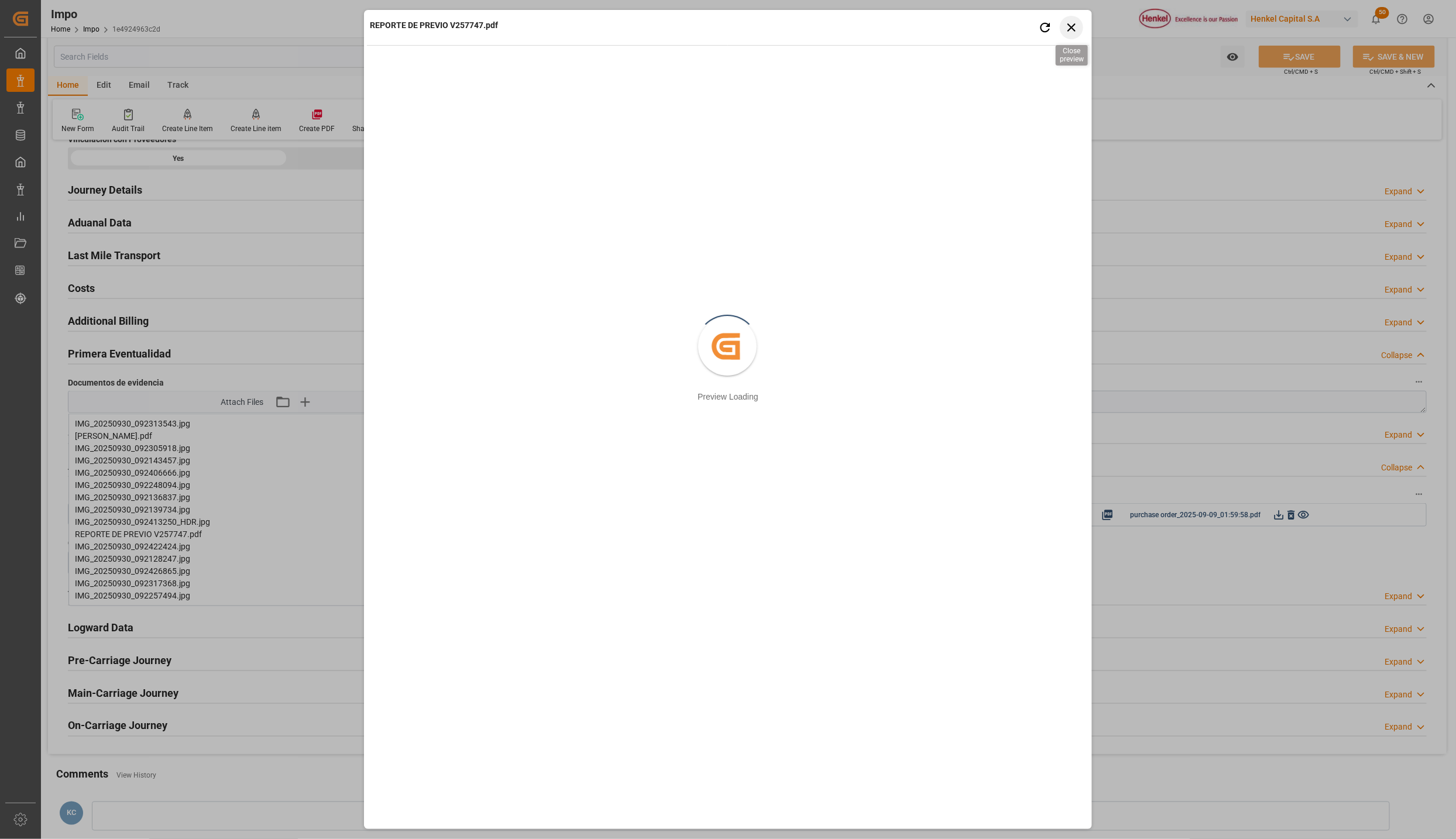
click at [1079, 27] on icon "button" at bounding box center [1071, 27] width 14 height 14
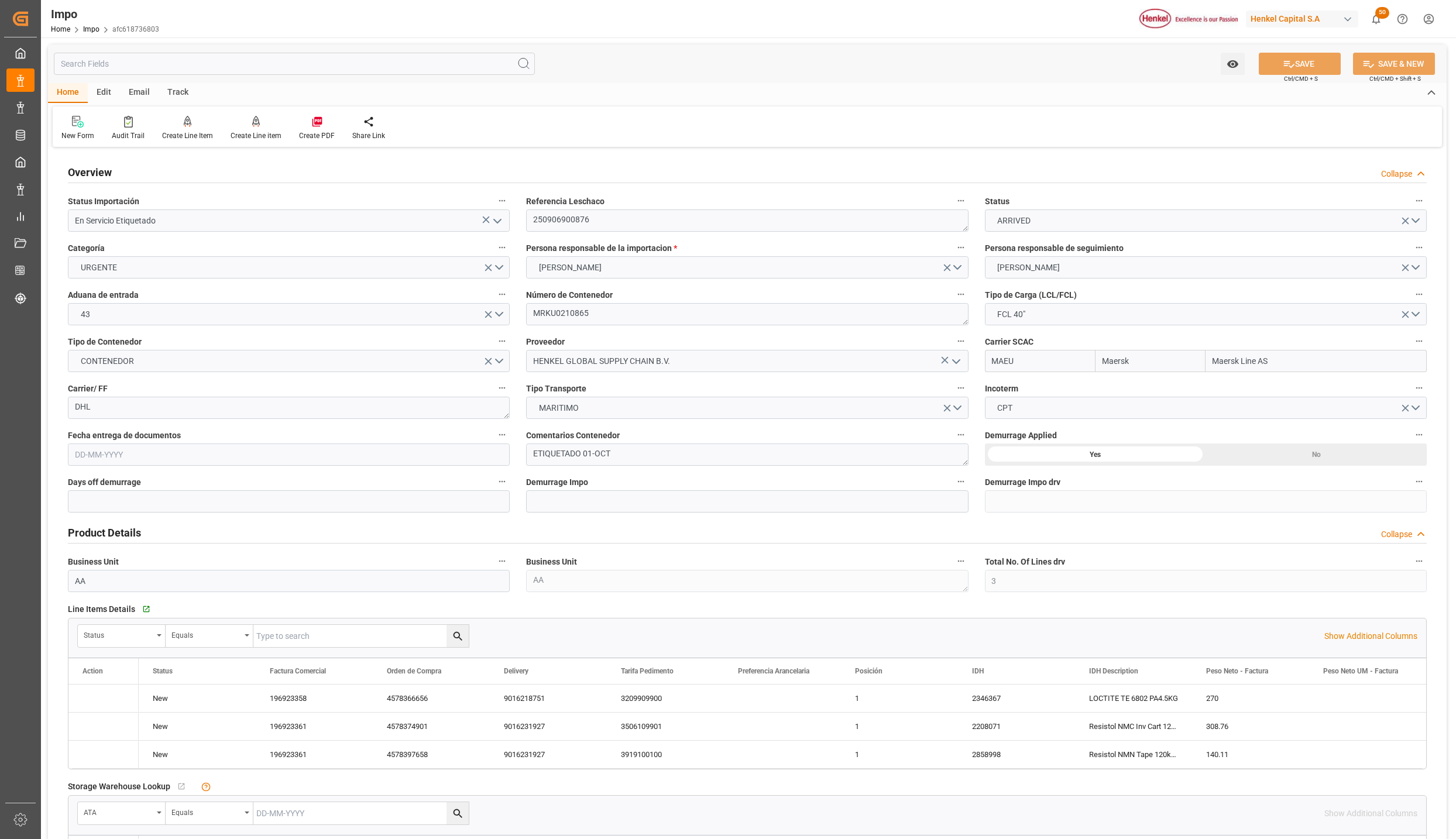
type input "Maersk"
type input "Maersk Line AS"
type input "3"
type input "50"
type input "24"
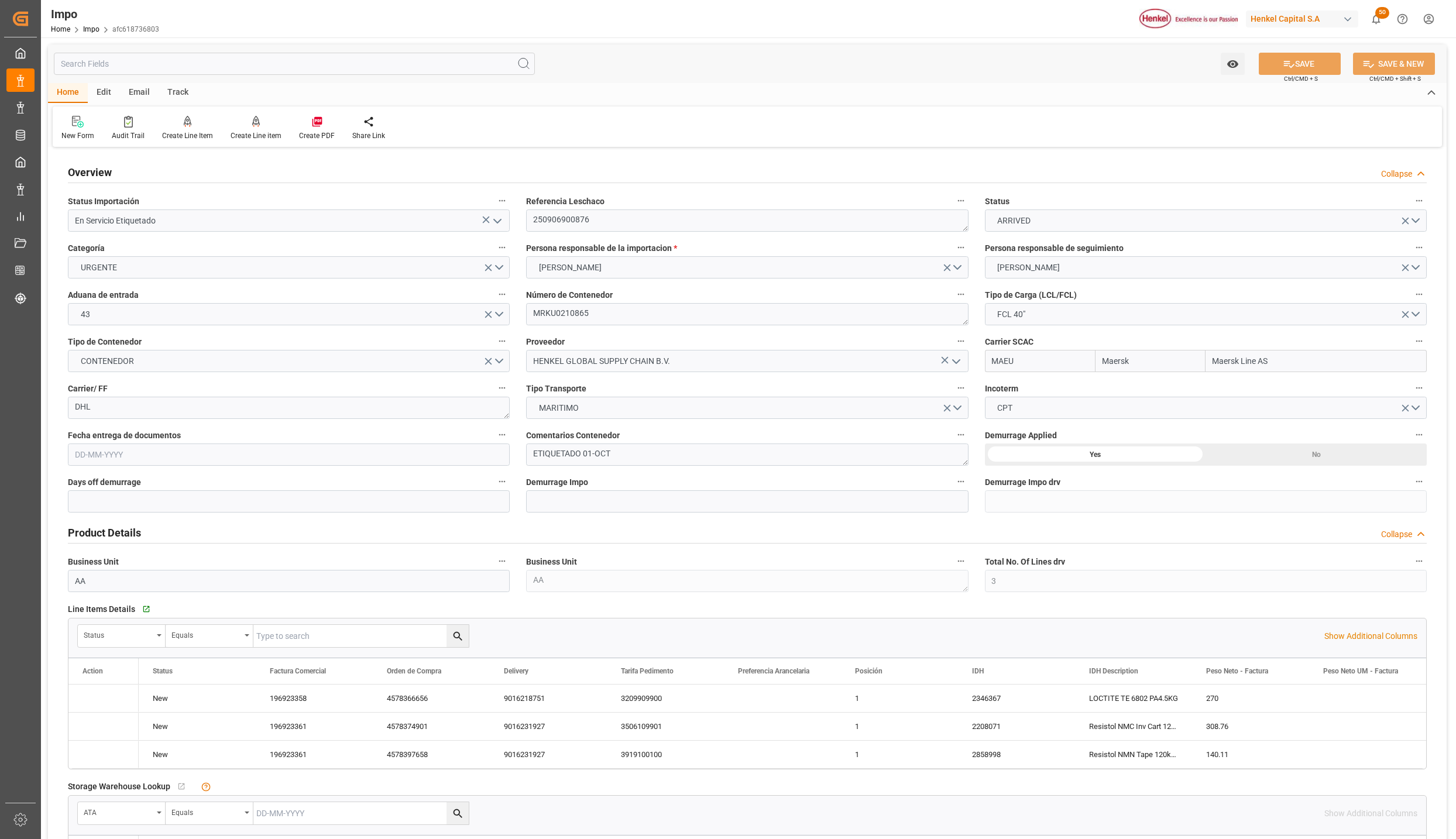
type input "[DATE]"
